Goal: Information Seeking & Learning: Learn about a topic

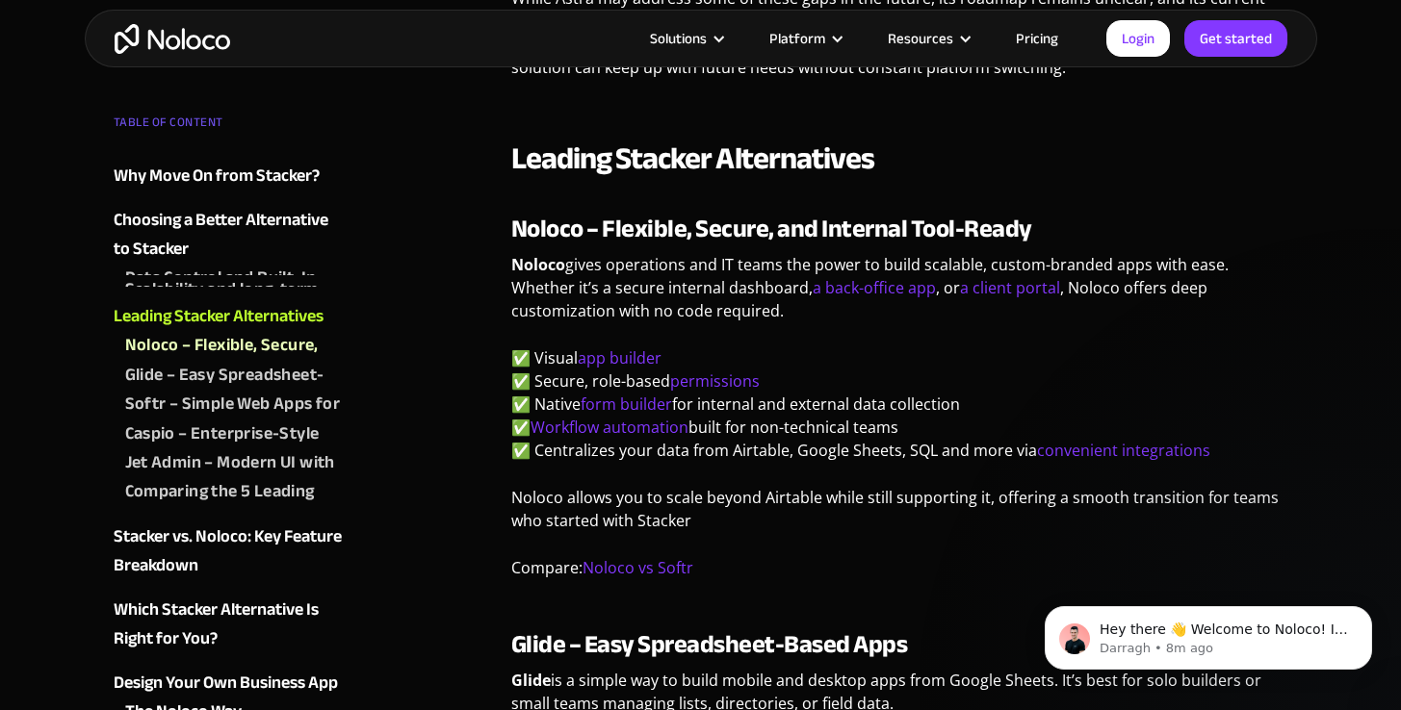
scroll to position [3194, 0]
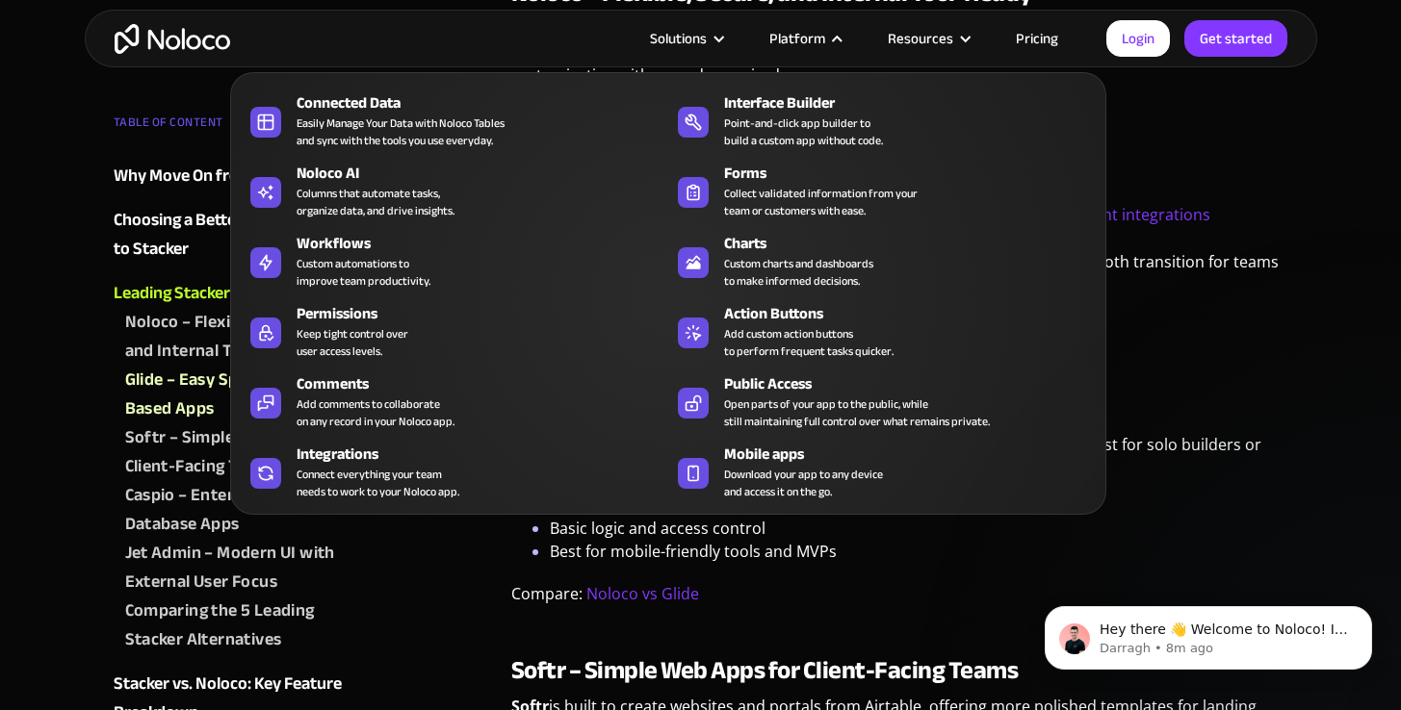
click at [831, 39] on div "Platform" at bounding box center [804, 38] width 118 height 25
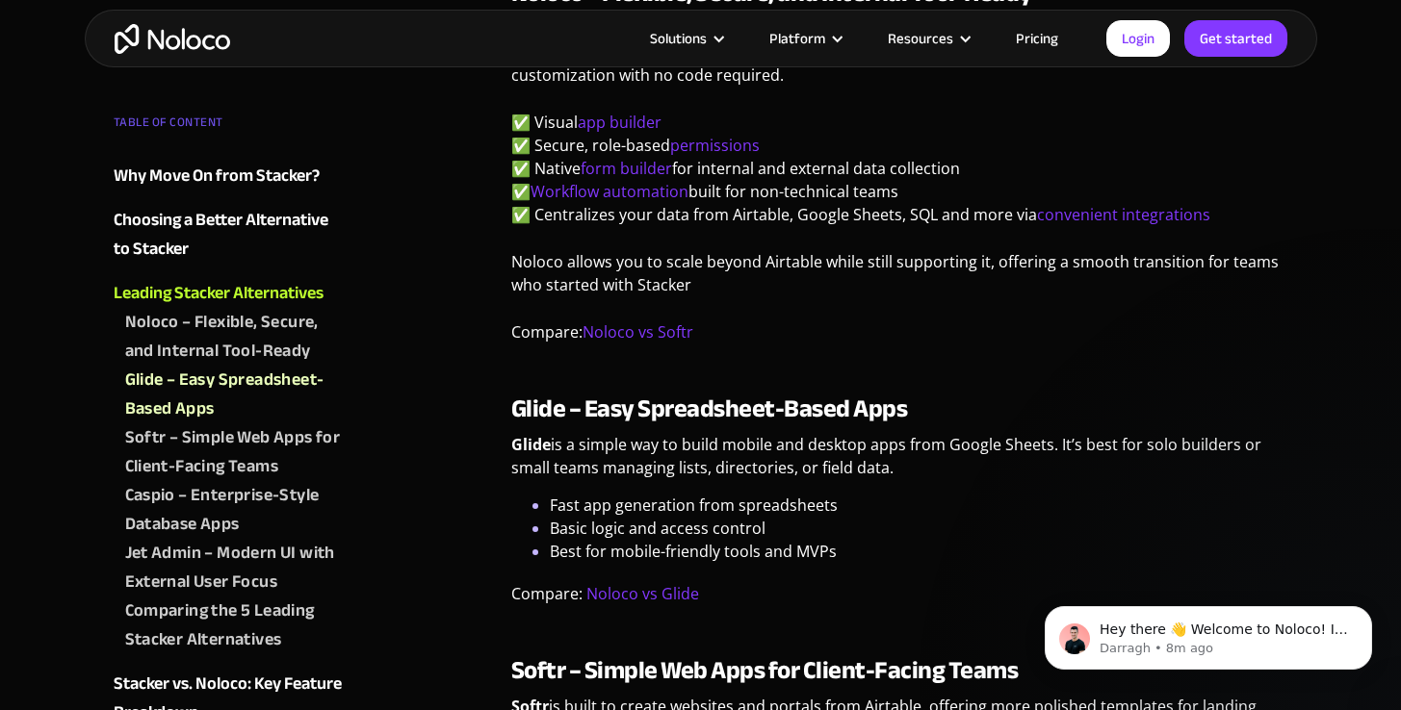
click at [831, 39] on div "Platform" at bounding box center [804, 38] width 118 height 25
click at [135, 36] on img "home" at bounding box center [173, 39] width 116 height 30
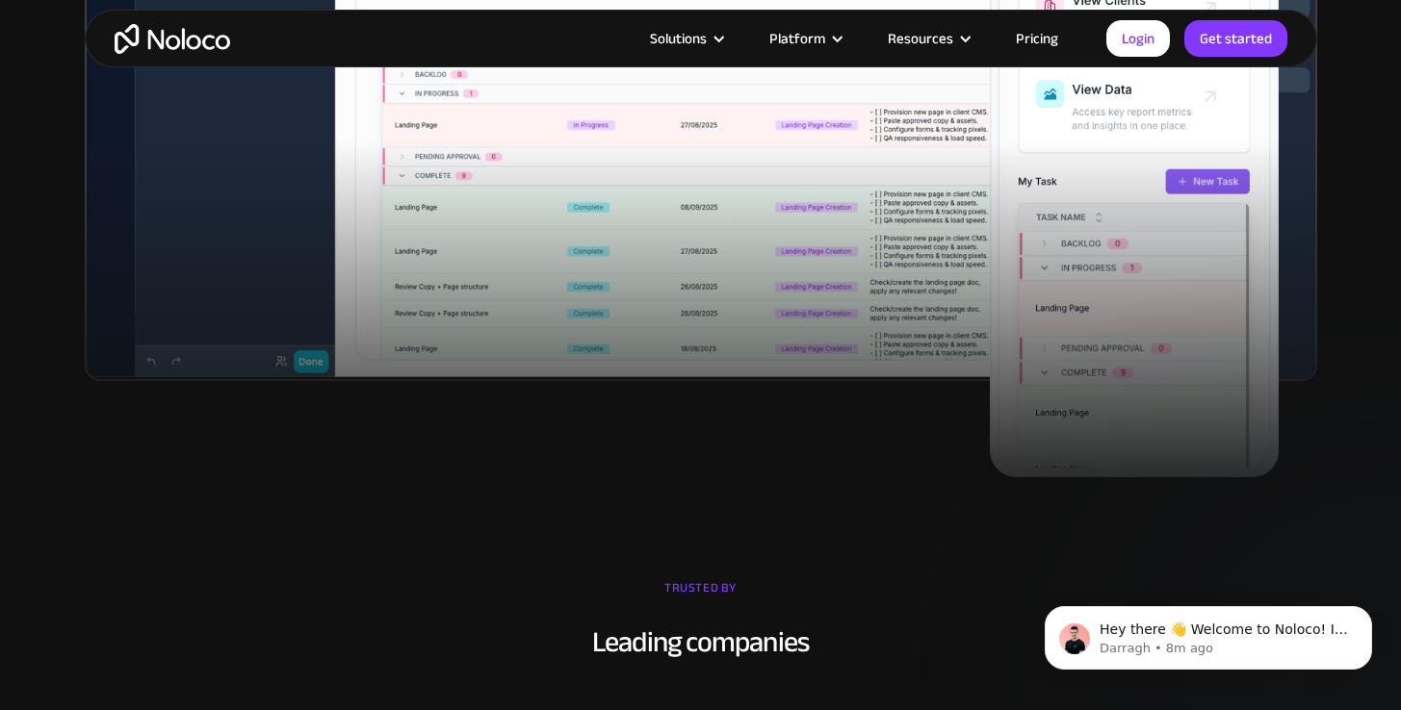
scroll to position [1103, 0]
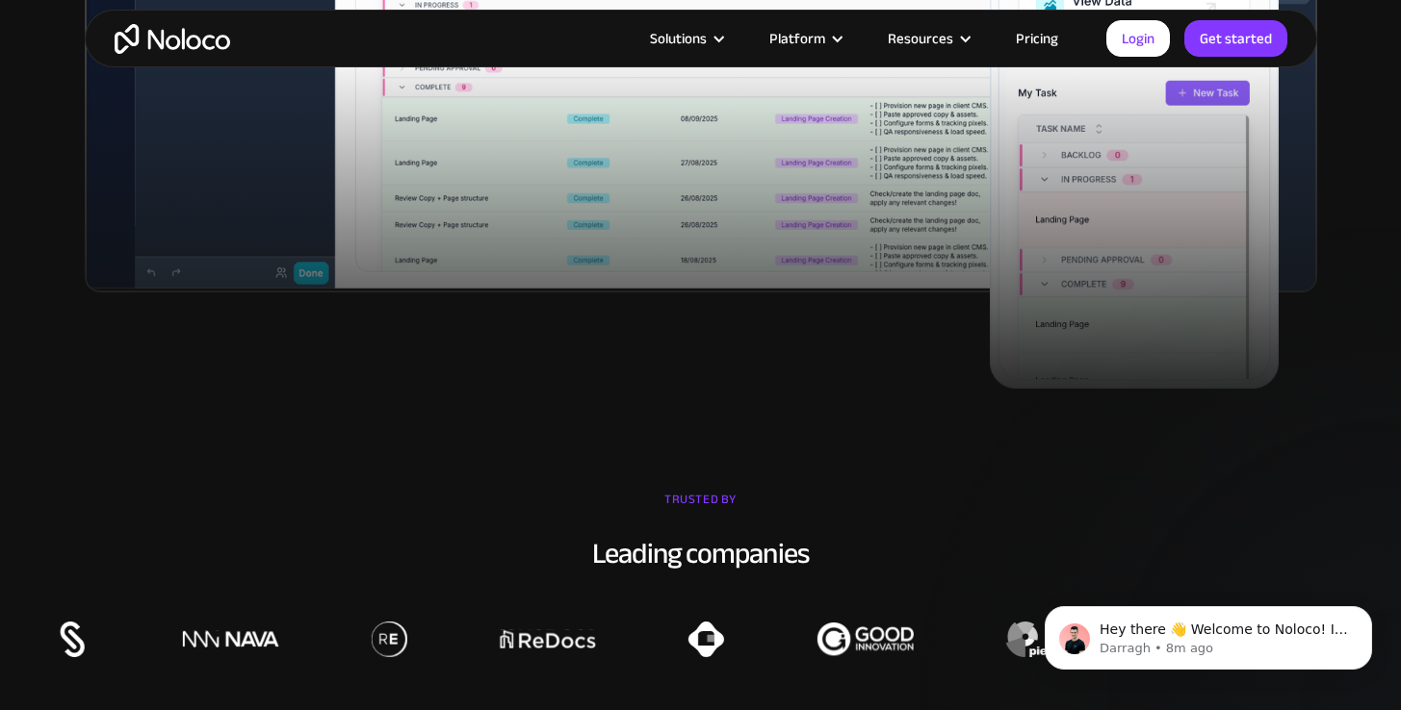
click at [1040, 29] on link "Pricing" at bounding box center [1037, 38] width 90 height 25
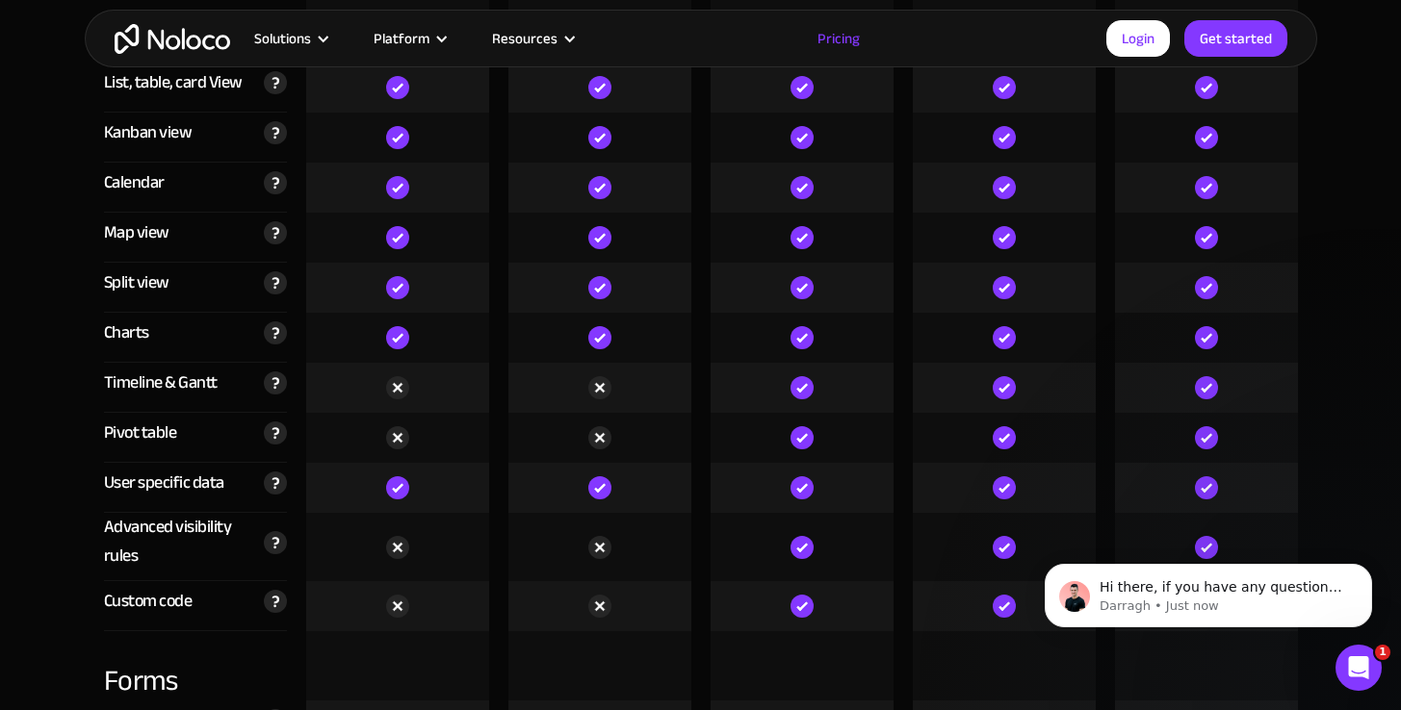
scroll to position [5466, 0]
